Goal: Information Seeking & Learning: Learn about a topic

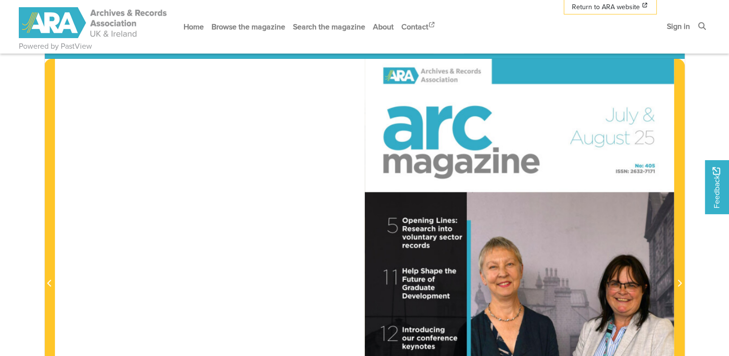
scroll to position [241, 0]
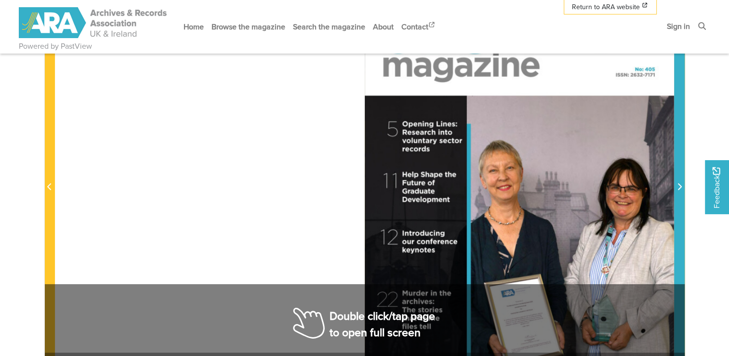
click at [680, 184] on icon "Next Page" at bounding box center [679, 187] width 5 height 8
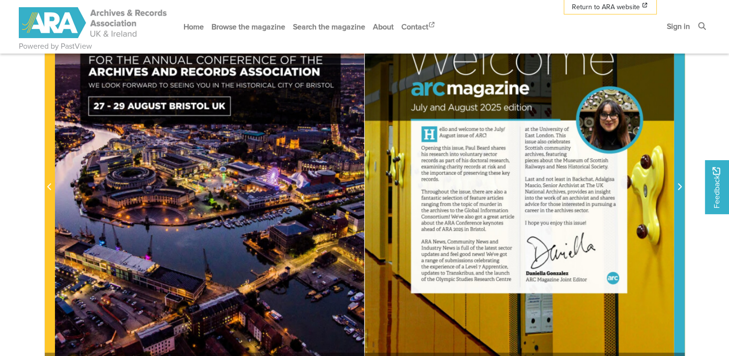
click at [680, 184] on icon "Next Page" at bounding box center [679, 187] width 5 height 8
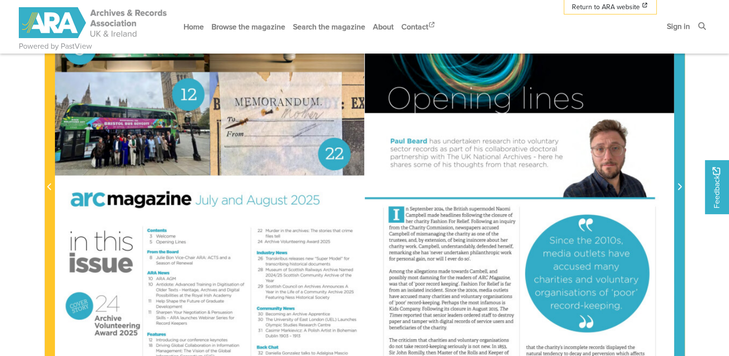
click at [680, 184] on icon "Next Page" at bounding box center [679, 187] width 5 height 8
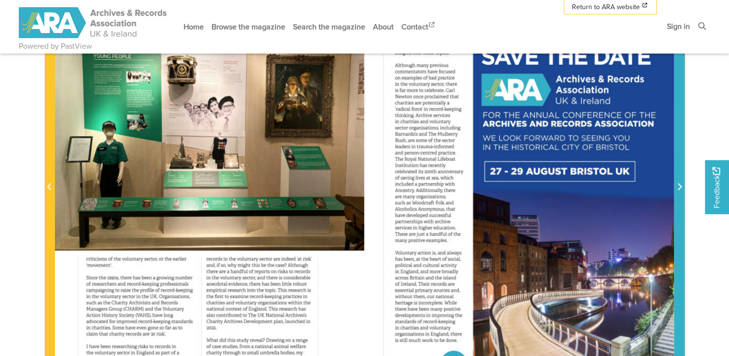
click at [680, 184] on icon "Next Page" at bounding box center [679, 187] width 5 height 8
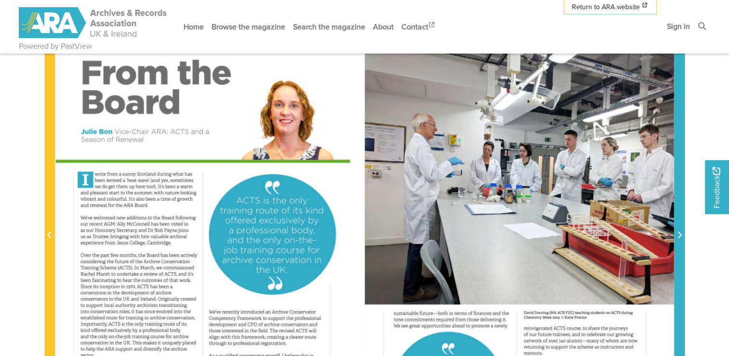
scroll to position [241, 0]
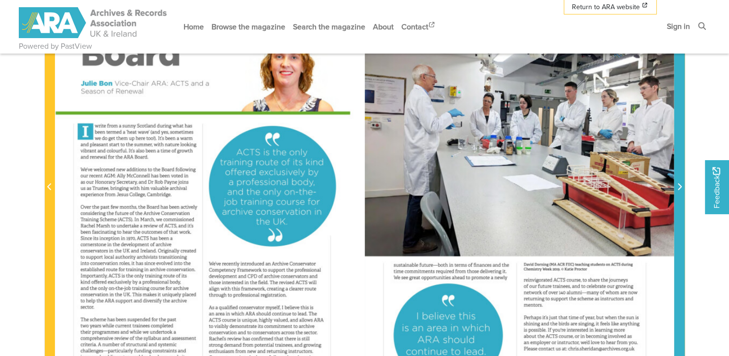
click at [681, 184] on icon "Next Page" at bounding box center [679, 187] width 5 height 8
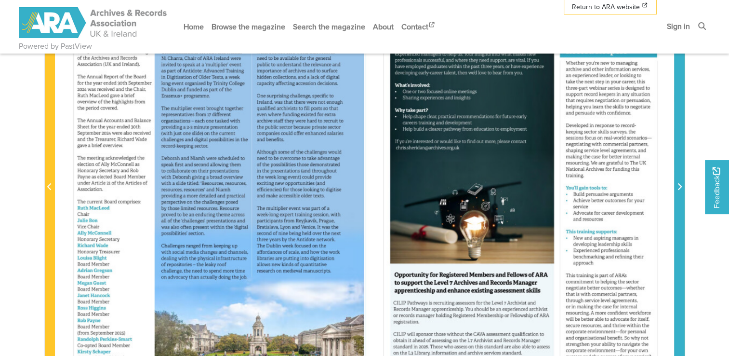
click at [681, 184] on icon "Next Page" at bounding box center [679, 187] width 5 height 8
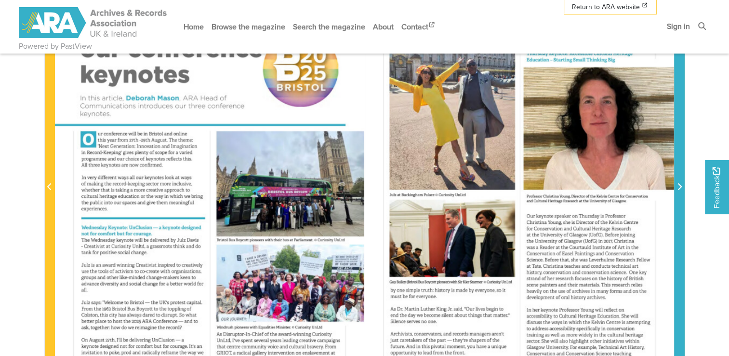
click at [681, 184] on icon "Next Page" at bounding box center [679, 187] width 5 height 8
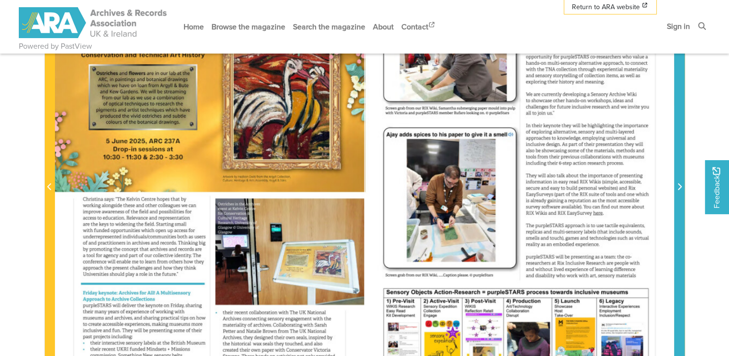
scroll to position [193, 0]
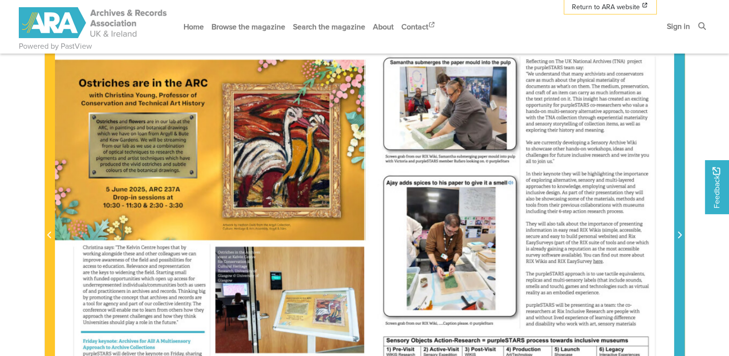
click at [681, 238] on icon "Next Page" at bounding box center [679, 235] width 5 height 8
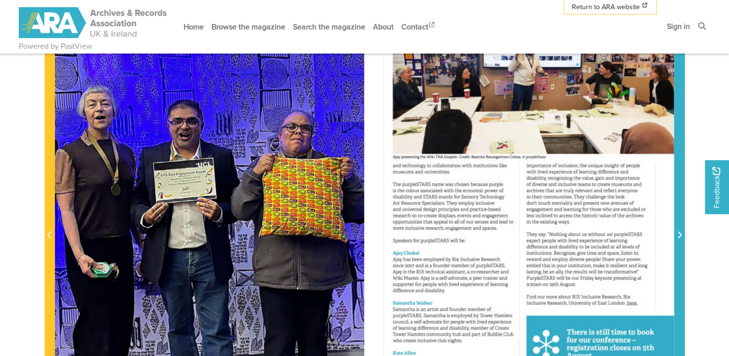
click at [681, 238] on icon "Next Page" at bounding box center [679, 235] width 5 height 8
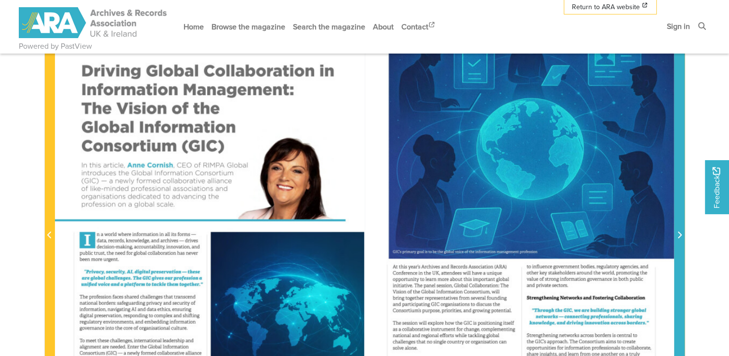
click at [681, 238] on icon "Next Page" at bounding box center [679, 235] width 5 height 8
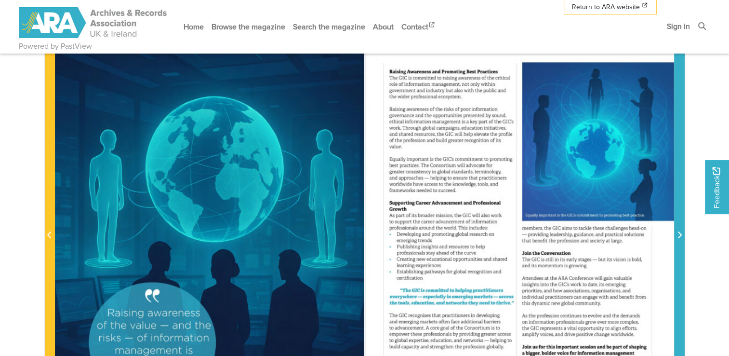
click at [681, 238] on icon "Next Page" at bounding box center [679, 235] width 5 height 8
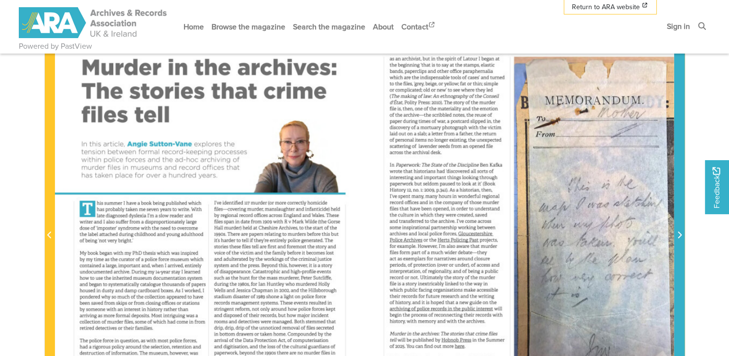
click at [681, 238] on icon "Next Page" at bounding box center [679, 235] width 5 height 8
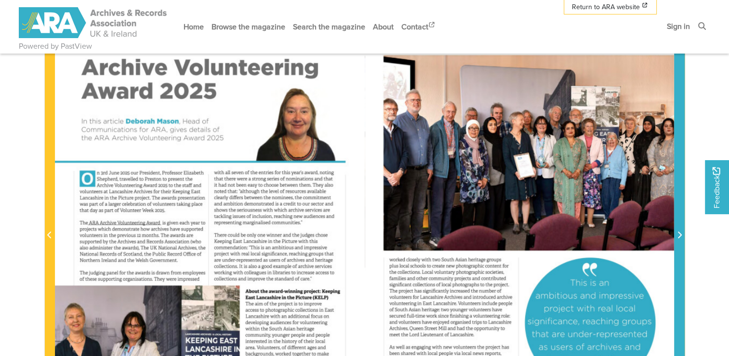
click at [681, 238] on icon "Next Page" at bounding box center [679, 235] width 5 height 8
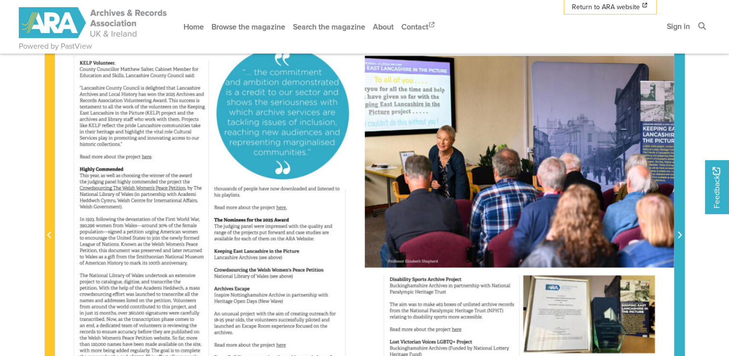
click at [681, 238] on icon "Next Page" at bounding box center [679, 235] width 5 height 8
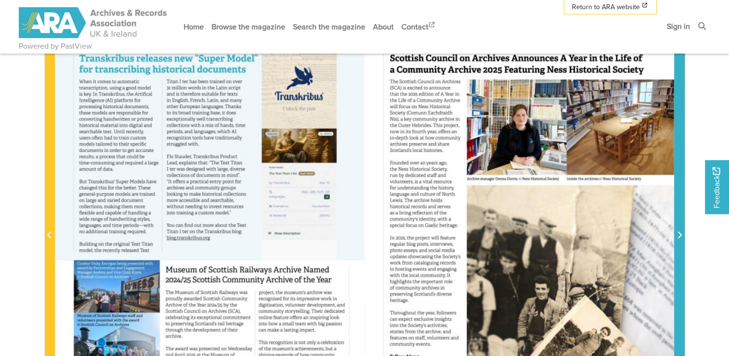
click at [681, 238] on icon "Next Page" at bounding box center [679, 235] width 5 height 8
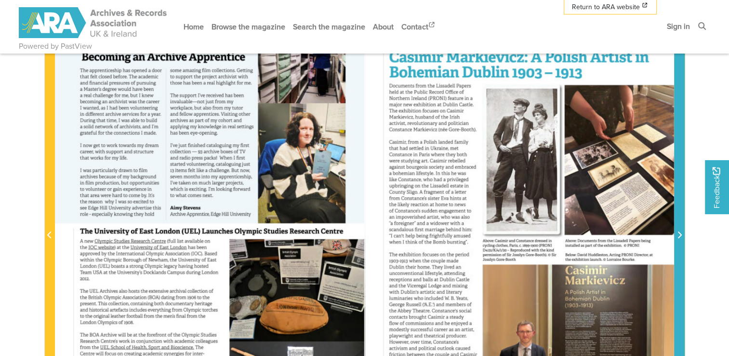
click at [681, 238] on icon "Next Page" at bounding box center [679, 235] width 5 height 8
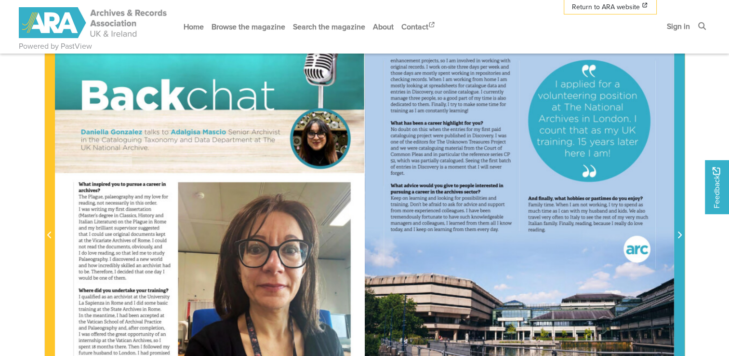
click at [681, 238] on icon "Next Page" at bounding box center [679, 235] width 5 height 8
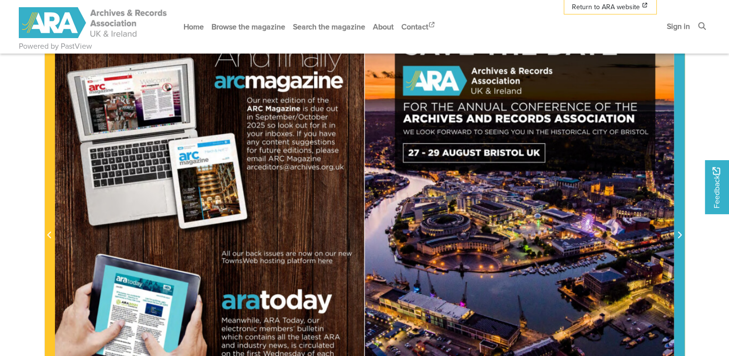
click at [681, 238] on icon "Next Page" at bounding box center [679, 235] width 5 height 8
